Goal: Information Seeking & Learning: Learn about a topic

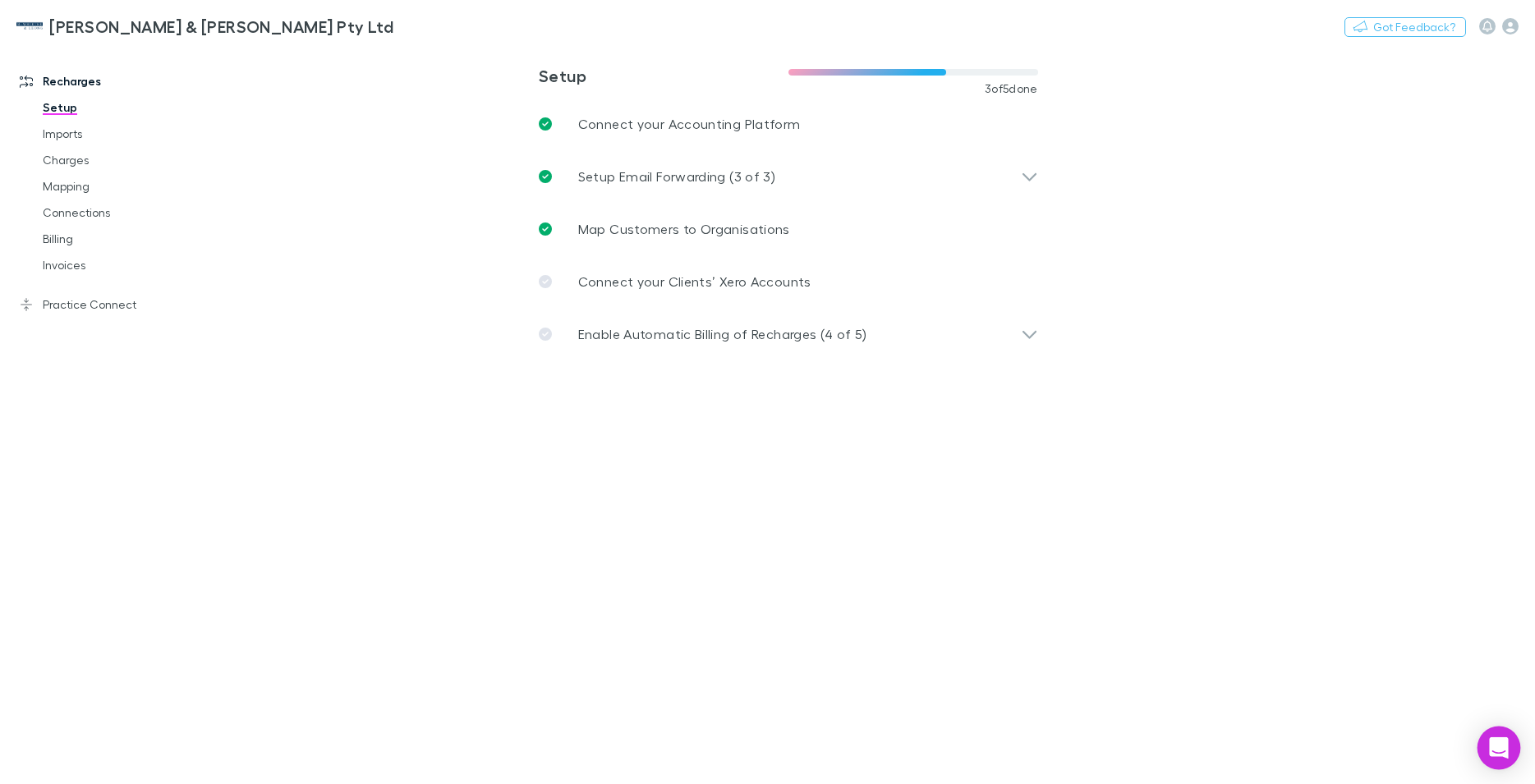
click at [1501, 745] on icon "Open Intercom Messenger" at bounding box center [1498, 747] width 19 height 21
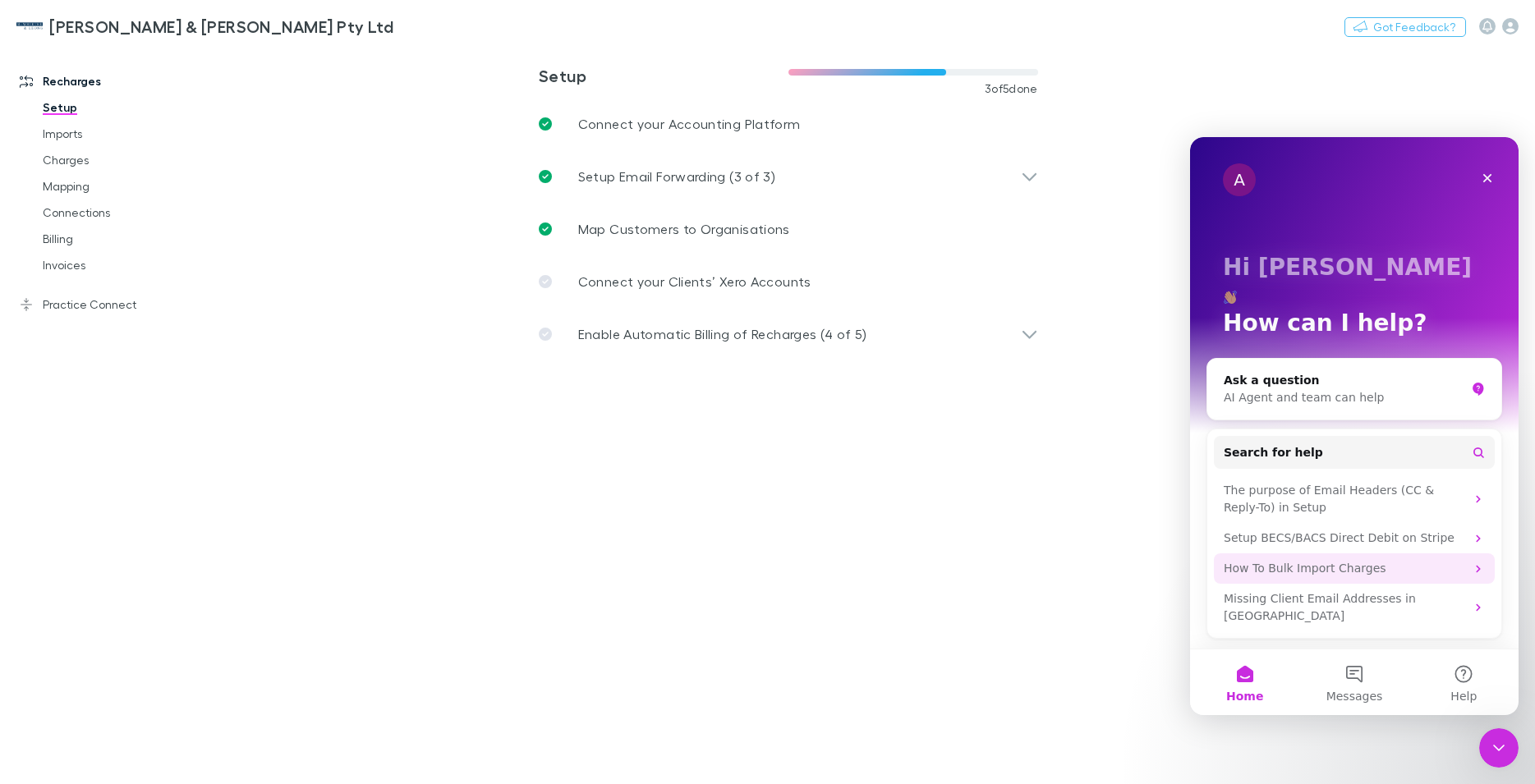
click at [1329, 560] on div "How To Bulk Import Charges" at bounding box center [1344, 568] width 242 height 17
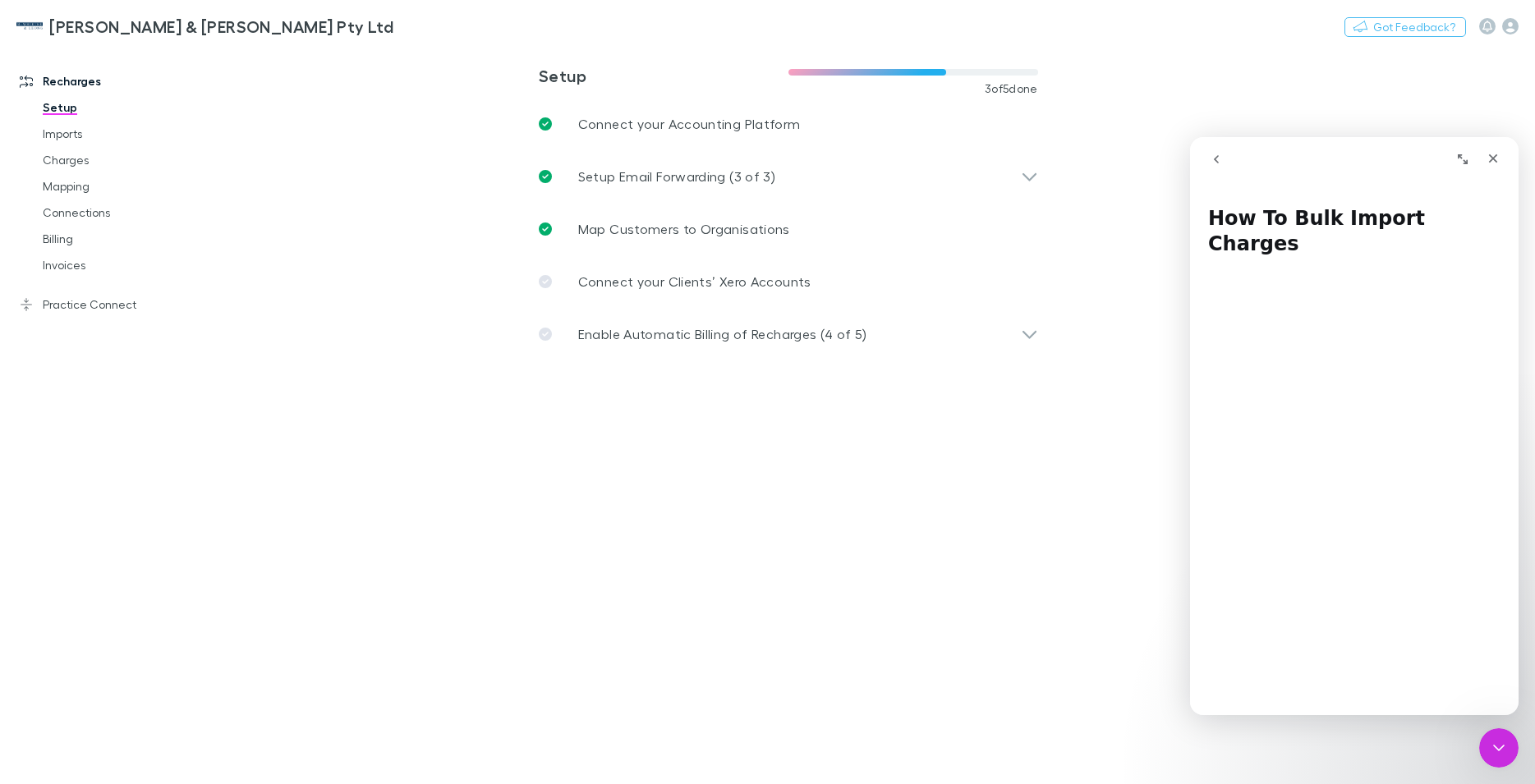
click at [1217, 158] on icon "go back" at bounding box center [1216, 159] width 13 height 13
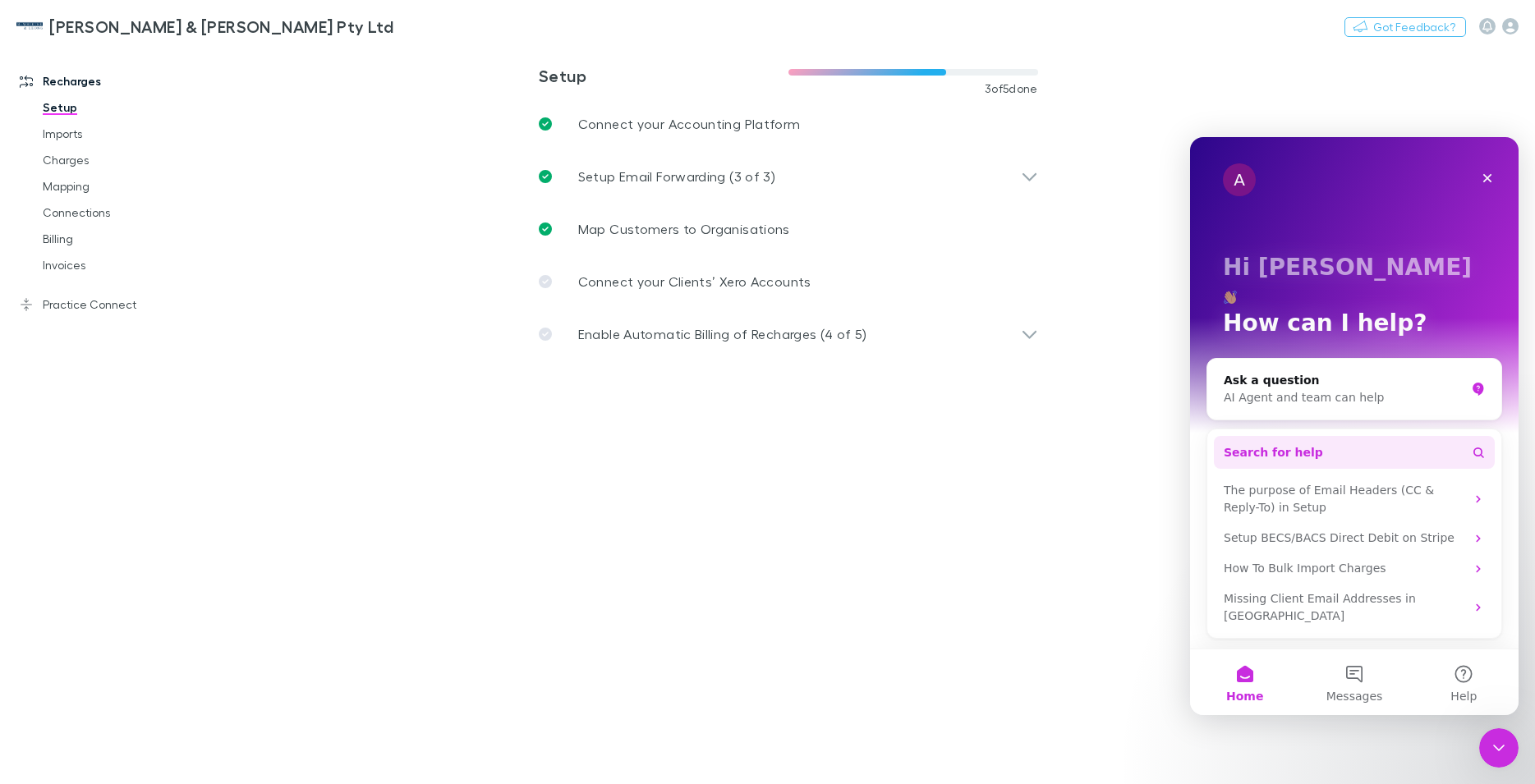
click at [1343, 436] on button "Search for help" at bounding box center [1353, 452] width 281 height 33
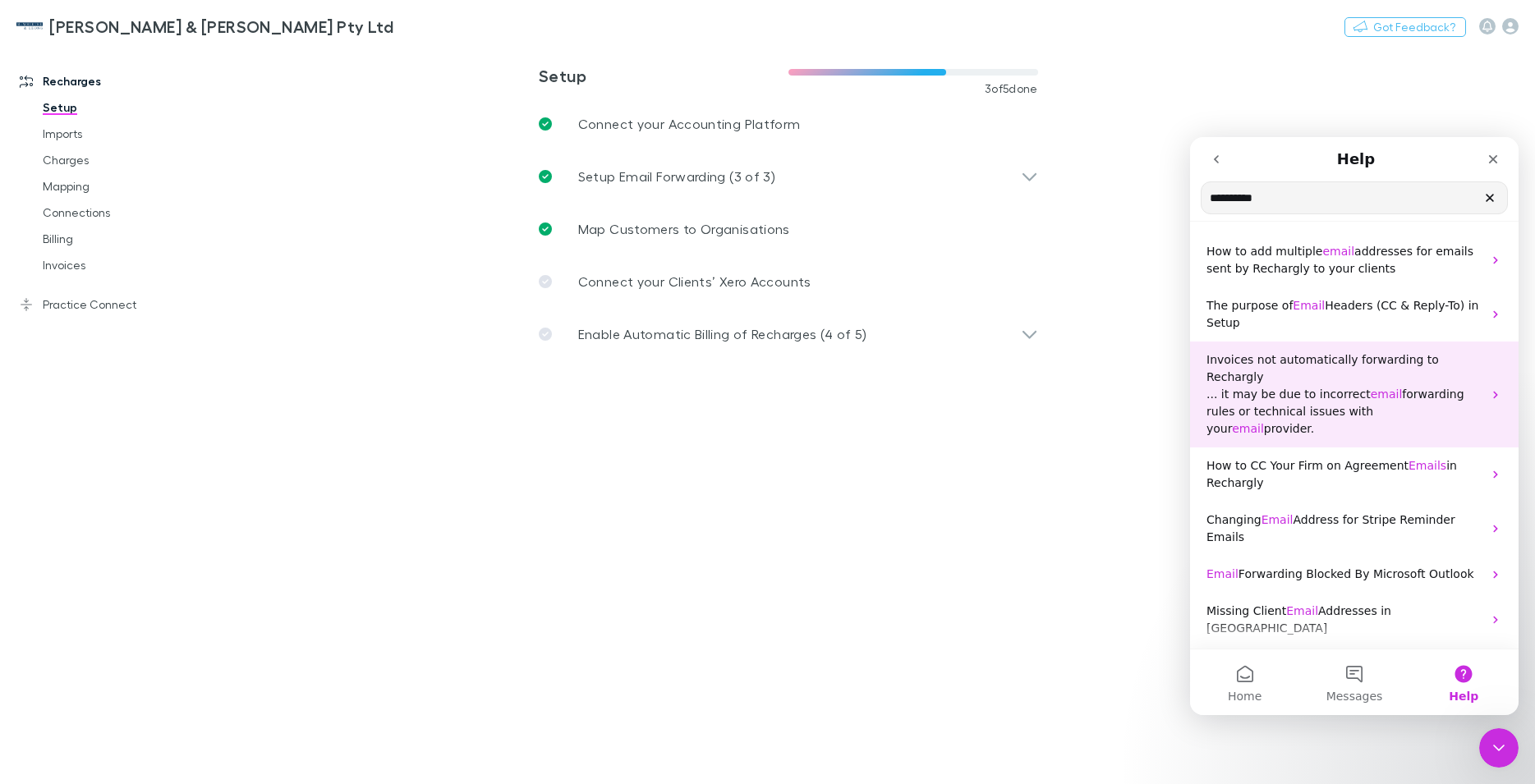
type input "**********"
click at [1295, 387] on span "... it may be due to incorrect" at bounding box center [1288, 393] width 164 height 13
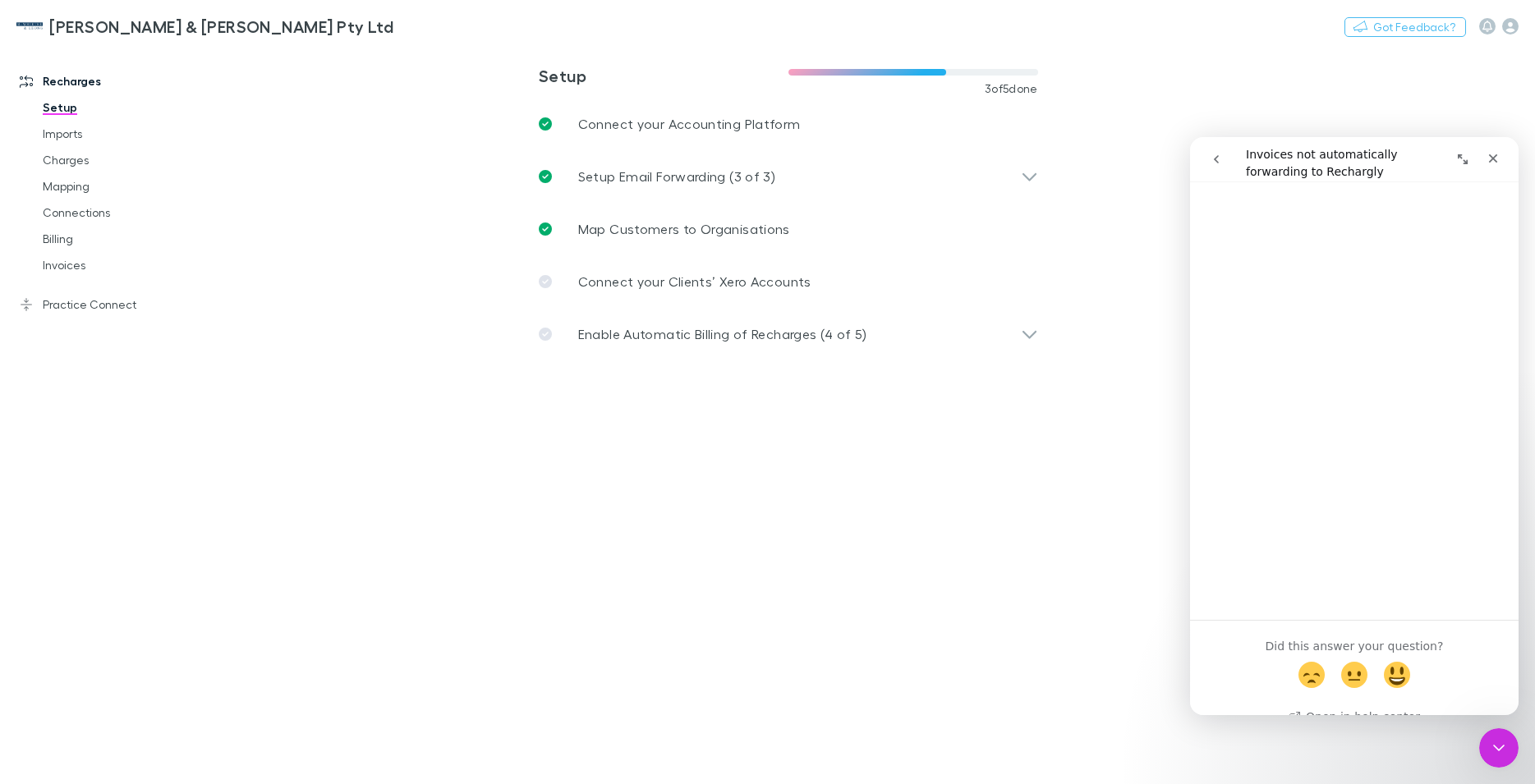
scroll to position [291, 0]
click at [1219, 162] on icon "go back" at bounding box center [1216, 159] width 13 height 13
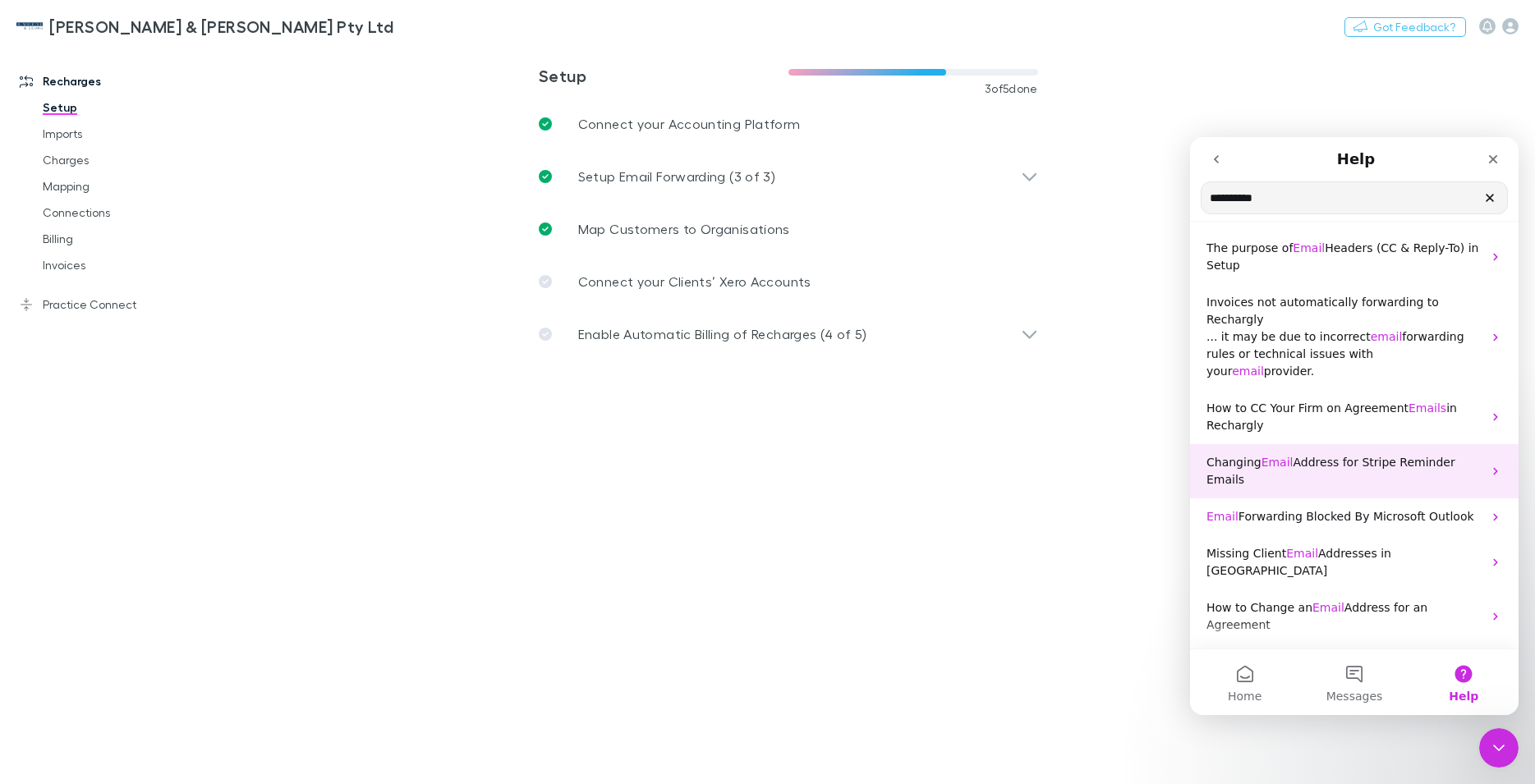
scroll to position [0, 0]
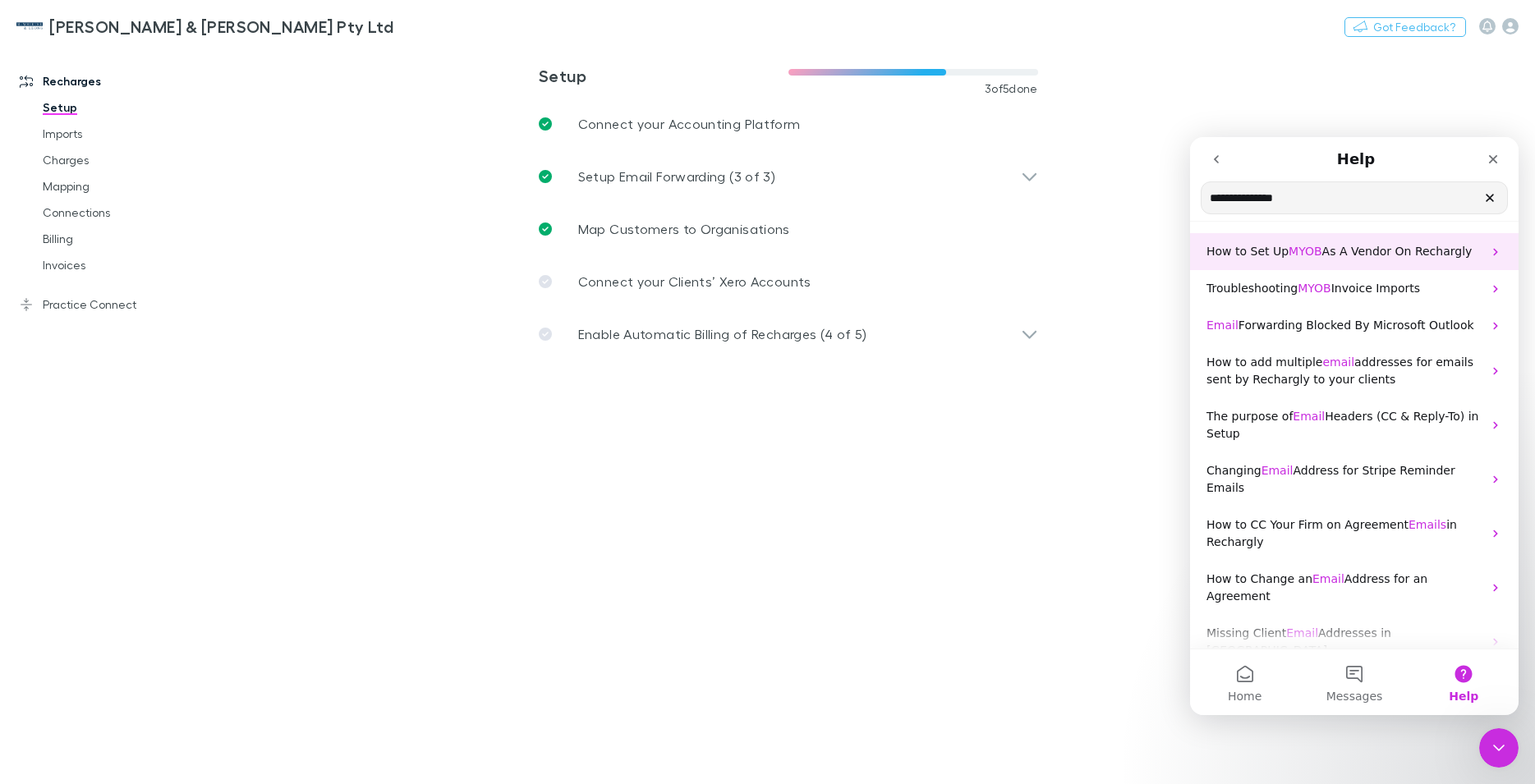
type input "**********"
click at [1309, 252] on span "MYOB" at bounding box center [1305, 251] width 34 height 13
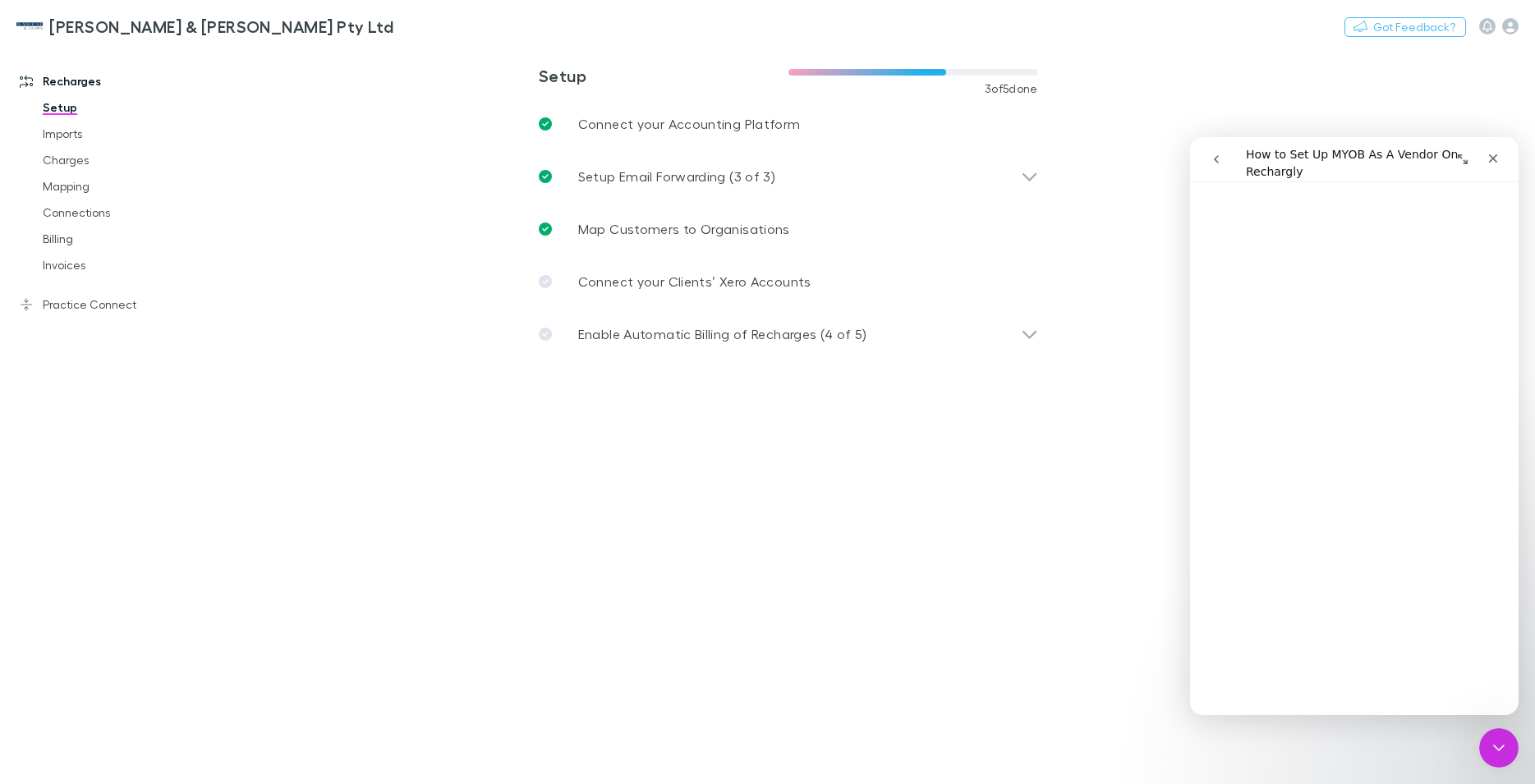
scroll to position [335, 0]
click at [1495, 156] on icon "Close" at bounding box center [1493, 159] width 9 height 9
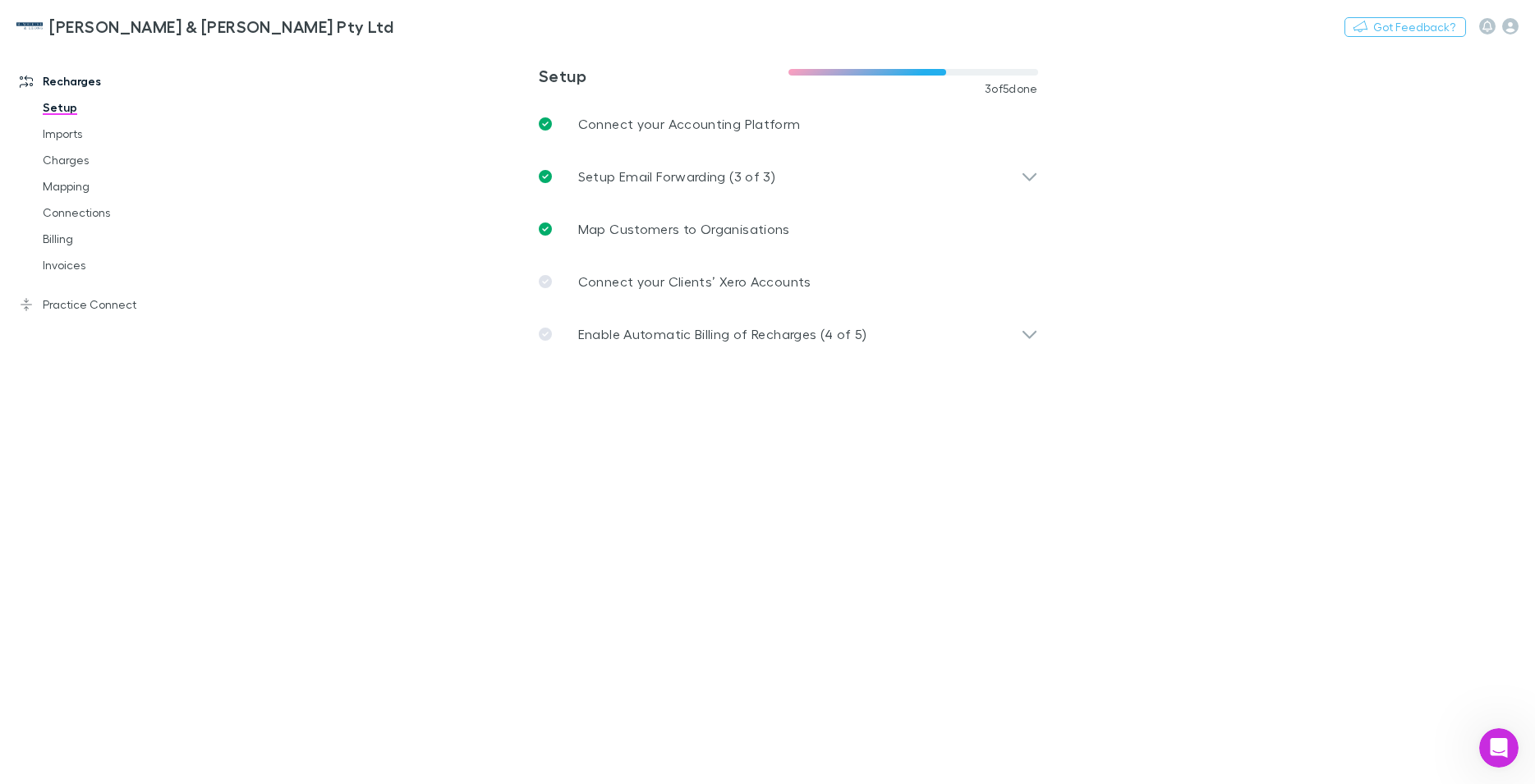
scroll to position [0, 0]
